Goal: Task Accomplishment & Management: Manage account settings

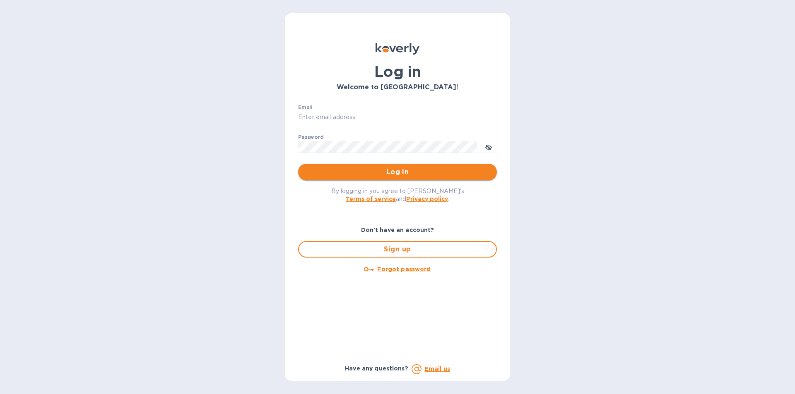
type input "[PERSON_NAME][EMAIL_ADDRESS][DOMAIN_NAME]"
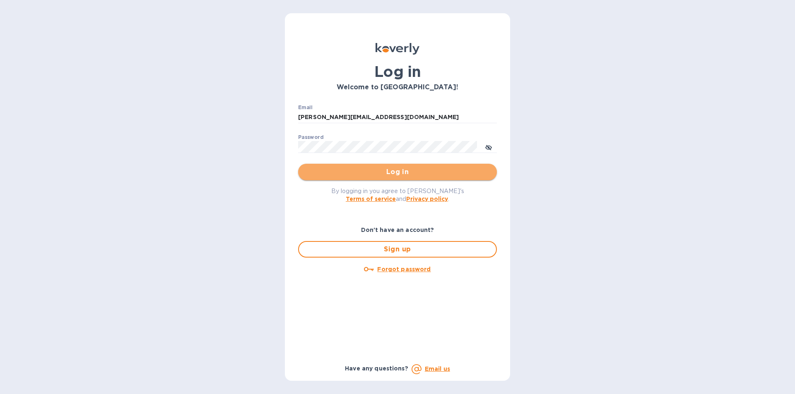
click at [374, 171] on span "Log in" at bounding box center [397, 172] width 185 height 10
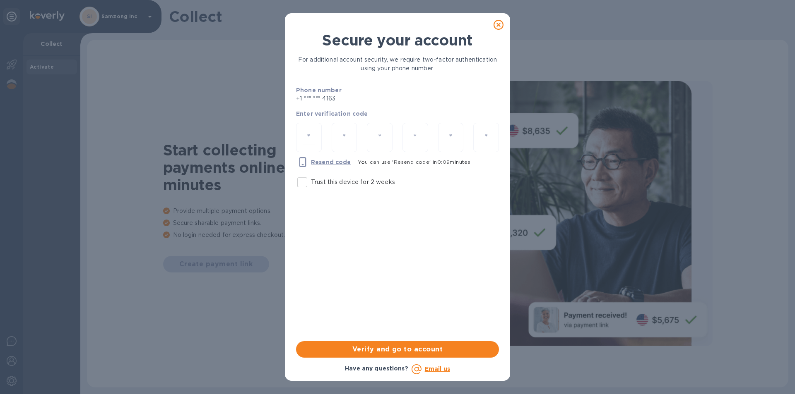
click at [303, 130] on div at bounding box center [309, 137] width 26 height 29
type input "4"
type input "0"
type input "7"
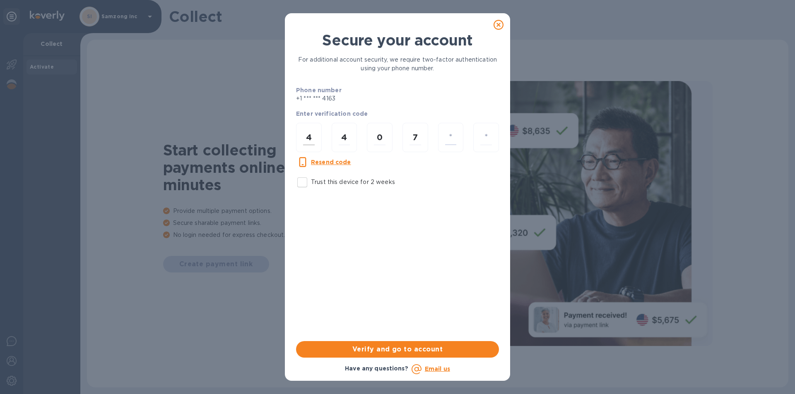
type input "0"
type input "7"
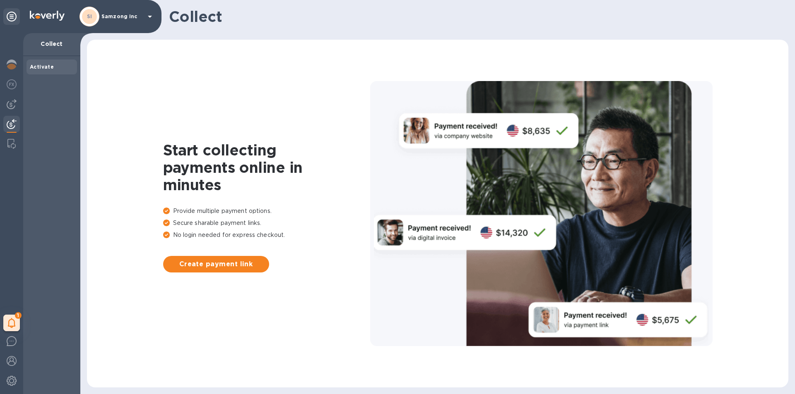
click at [13, 120] on img at bounding box center [12, 124] width 10 height 10
click at [40, 65] on b "Activate" at bounding box center [42, 67] width 24 height 6
click at [8, 83] on img at bounding box center [12, 84] width 10 height 10
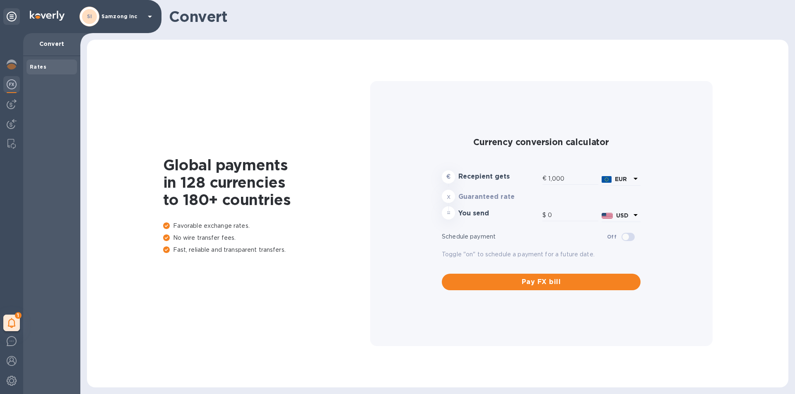
type input "1,177.67"
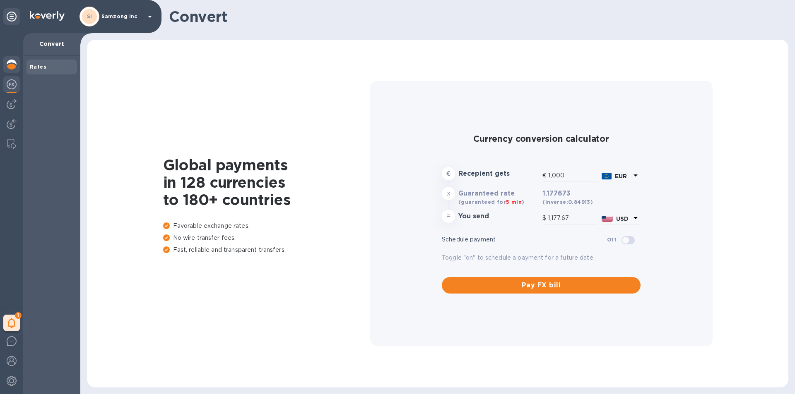
click at [11, 65] on img at bounding box center [12, 65] width 10 height 10
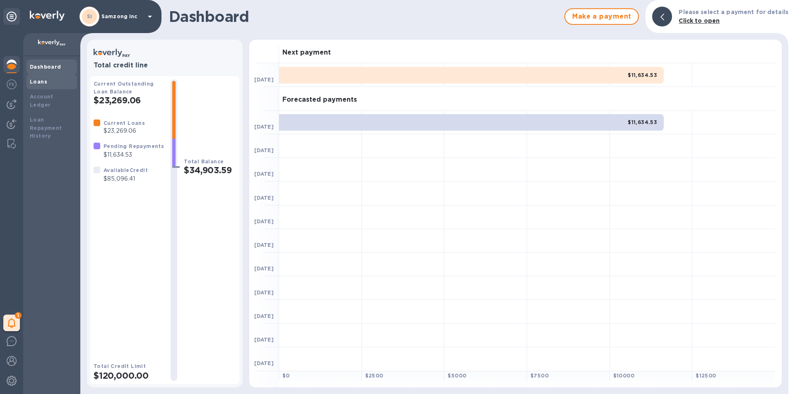
click at [33, 83] on b "Loans" at bounding box center [38, 82] width 17 height 6
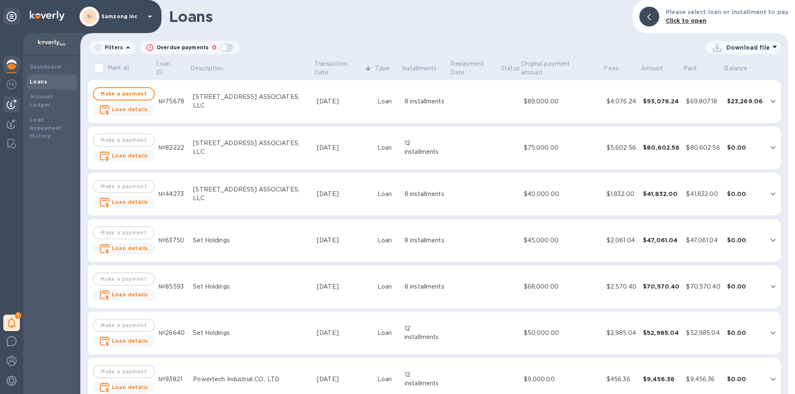
click at [9, 107] on img at bounding box center [12, 104] width 10 height 10
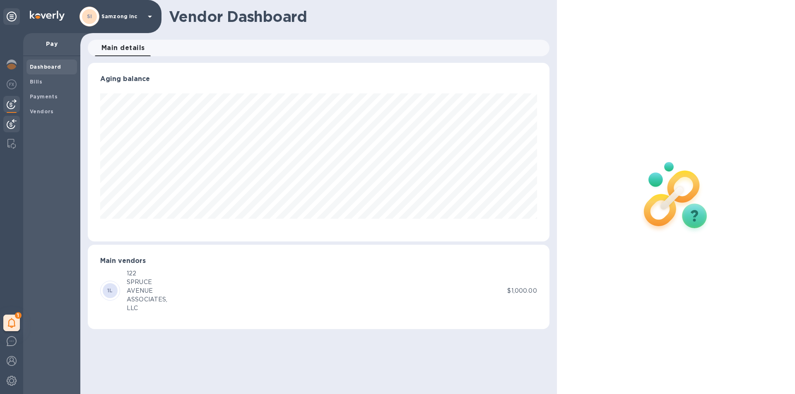
scroll to position [179, 461]
click at [10, 120] on img at bounding box center [12, 124] width 10 height 10
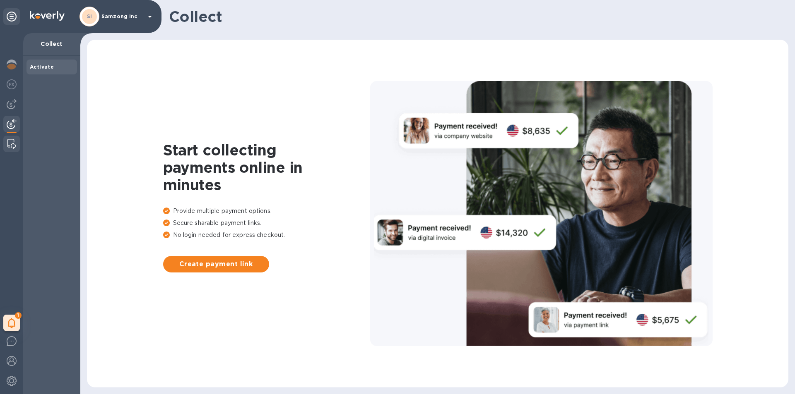
click at [12, 139] on div at bounding box center [11, 144] width 15 height 17
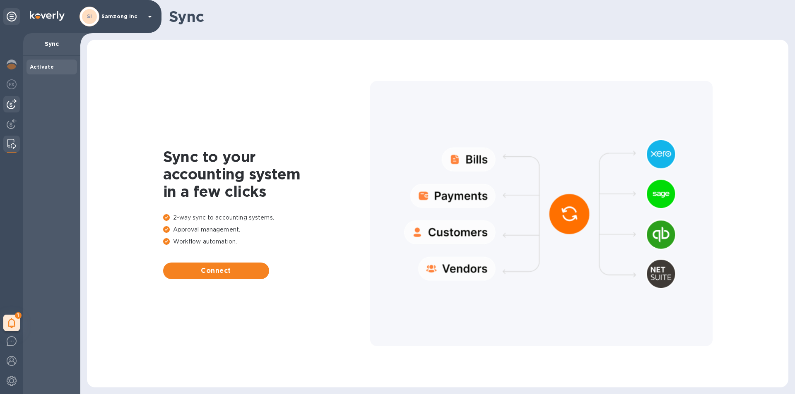
click at [11, 107] on img at bounding box center [12, 104] width 10 height 10
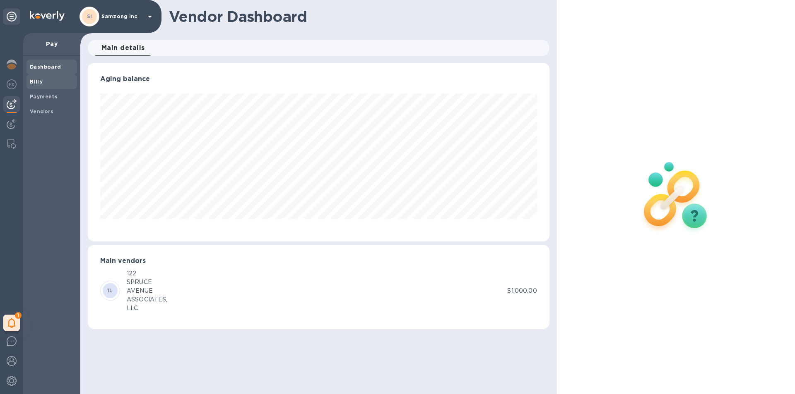
scroll to position [179, 461]
click at [36, 79] on b "Bills" at bounding box center [36, 82] width 12 height 6
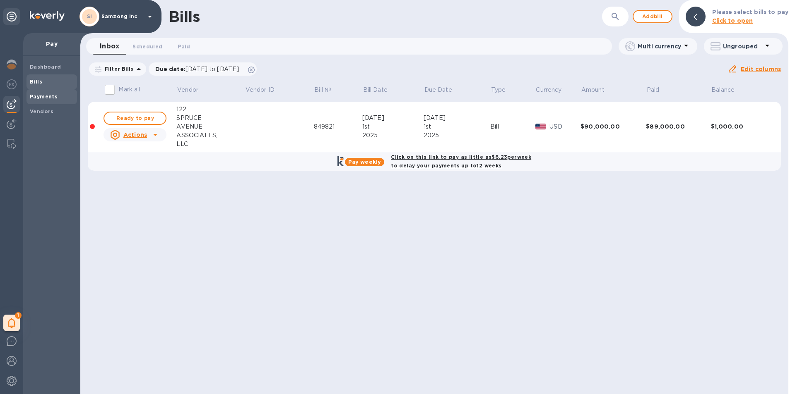
click at [42, 98] on b "Payments" at bounding box center [44, 97] width 28 height 6
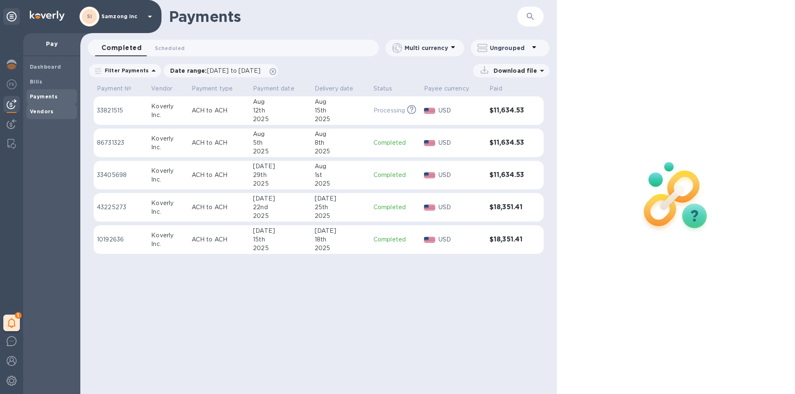
click at [38, 111] on b "Vendors" at bounding box center [42, 111] width 24 height 6
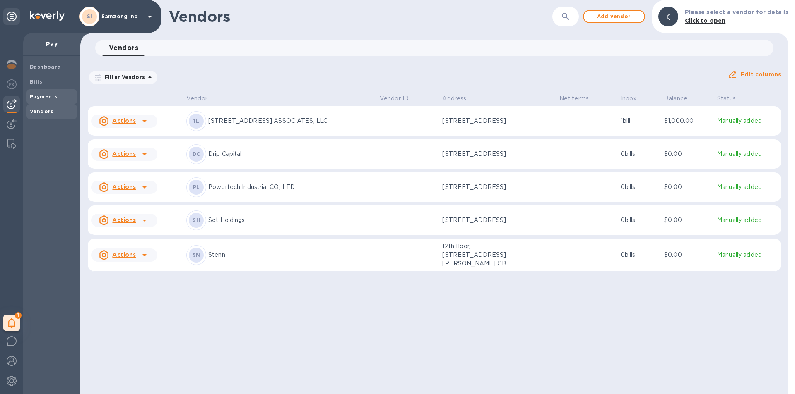
click at [42, 92] on div "Payments" at bounding box center [51, 96] width 51 height 15
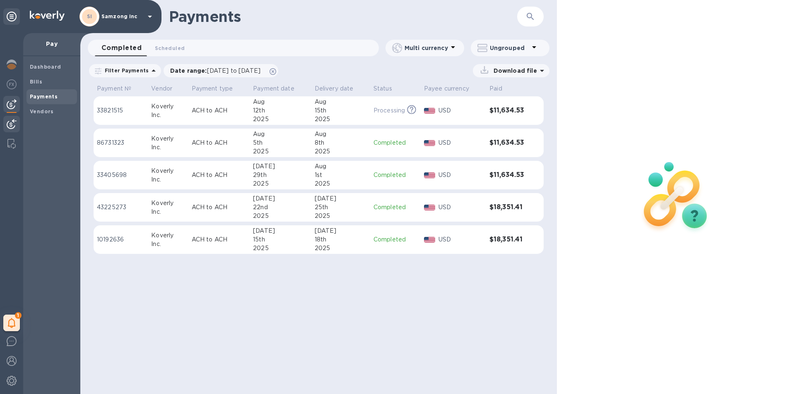
click at [13, 126] on img at bounding box center [12, 124] width 10 height 10
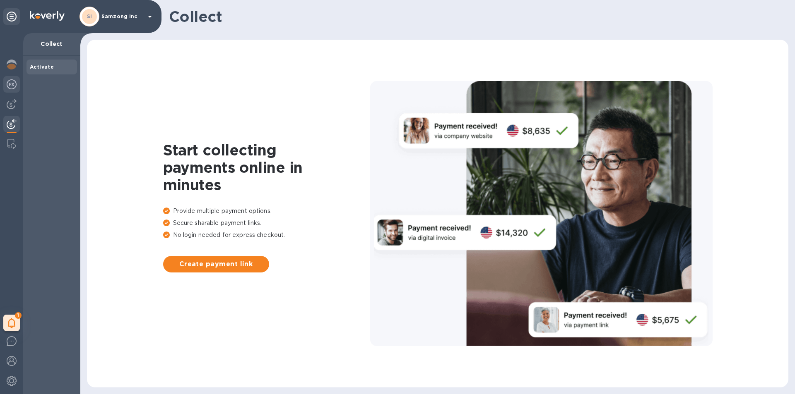
click at [16, 85] on img at bounding box center [12, 84] width 10 height 10
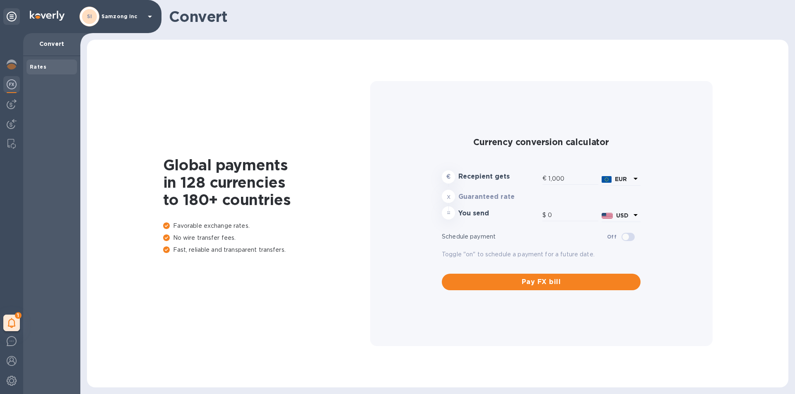
type input "1,177.67"
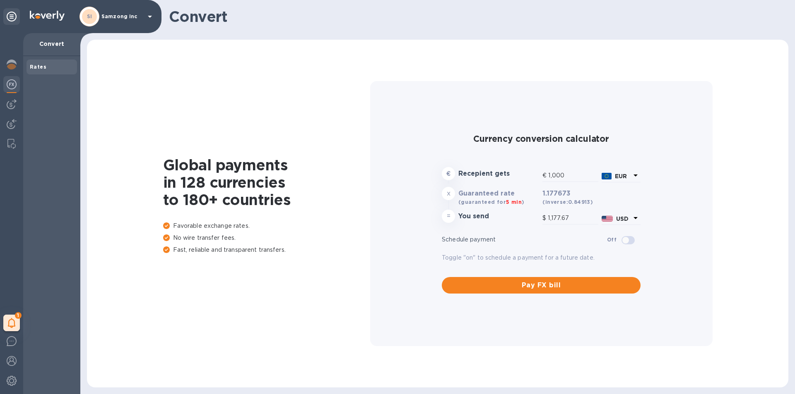
click at [37, 65] on b "Rates" at bounding box center [38, 67] width 17 height 6
click at [12, 59] on div at bounding box center [11, 65] width 17 height 18
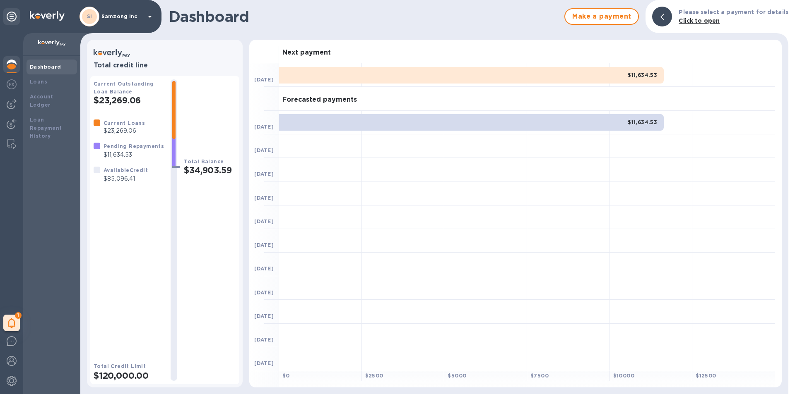
drag, startPoint x: 41, startPoint y: 79, endPoint x: 46, endPoint y: 67, distance: 13.6
click at [46, 67] on div "Dashboard Loans Account Ledger Loan Repayment History" at bounding box center [51, 102] width 51 height 84
click at [48, 325] on b "My tasks" at bounding box center [36, 323] width 26 height 7
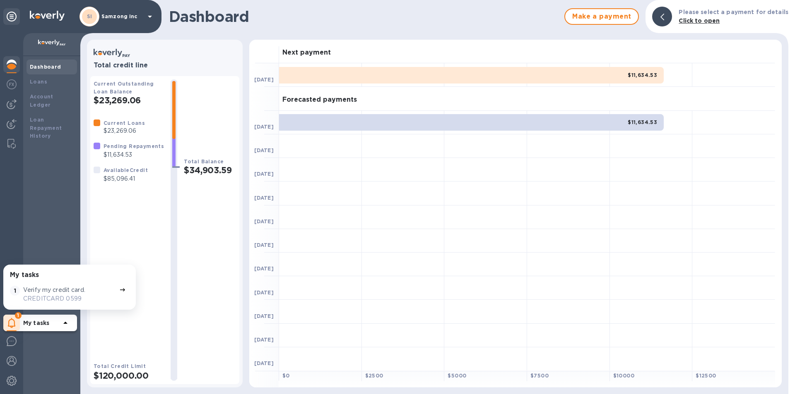
click at [19, 323] on div "1" at bounding box center [11, 323] width 17 height 17
